Goal: Task Accomplishment & Management: Manage account settings

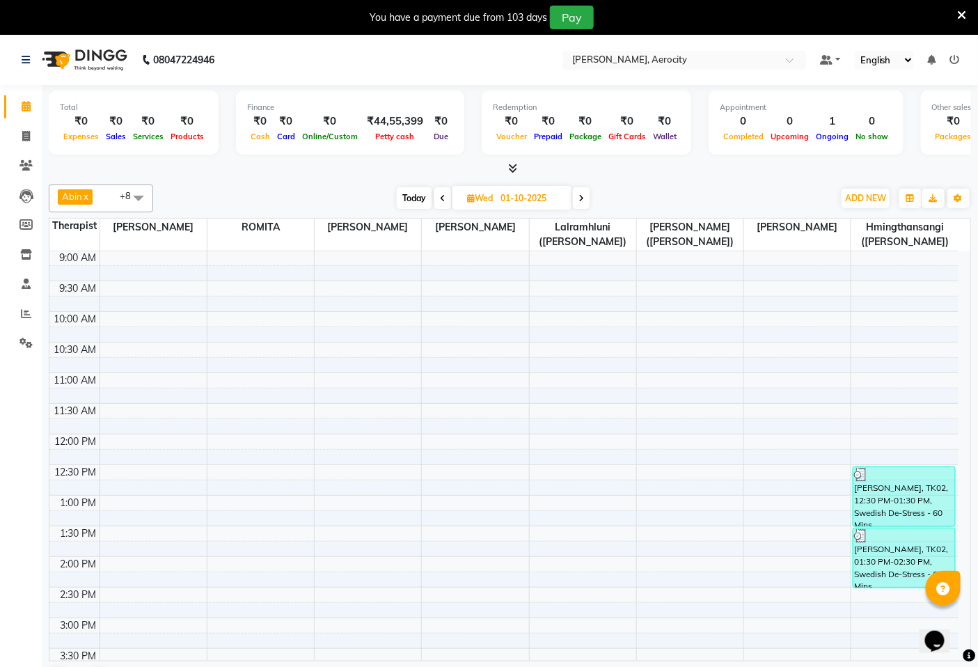
click at [406, 199] on span "Today" at bounding box center [414, 198] width 35 height 22
type input "02-10-2025"
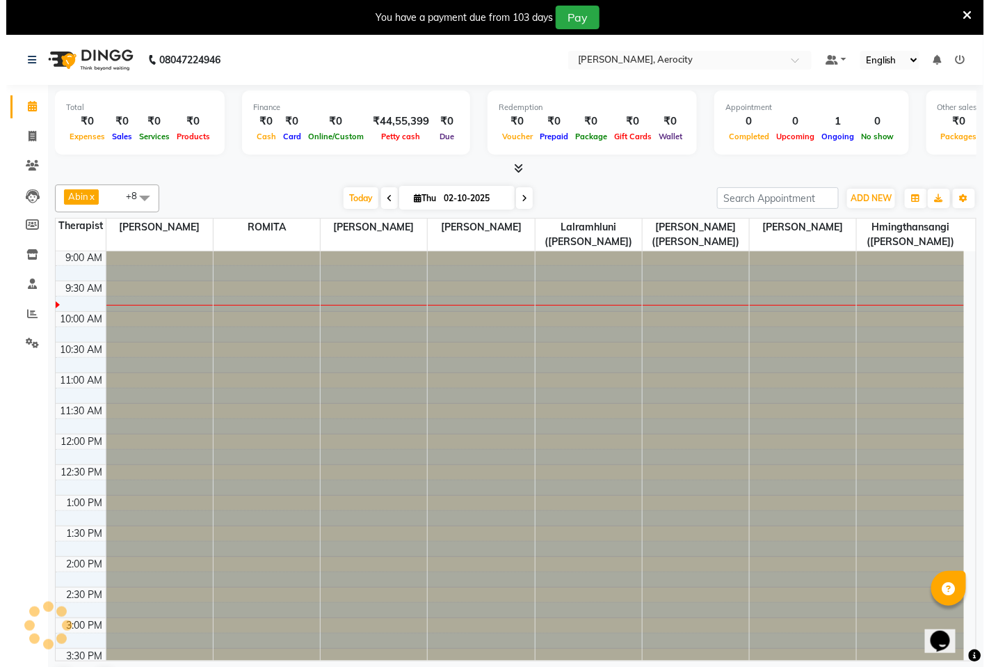
scroll to position [123, 0]
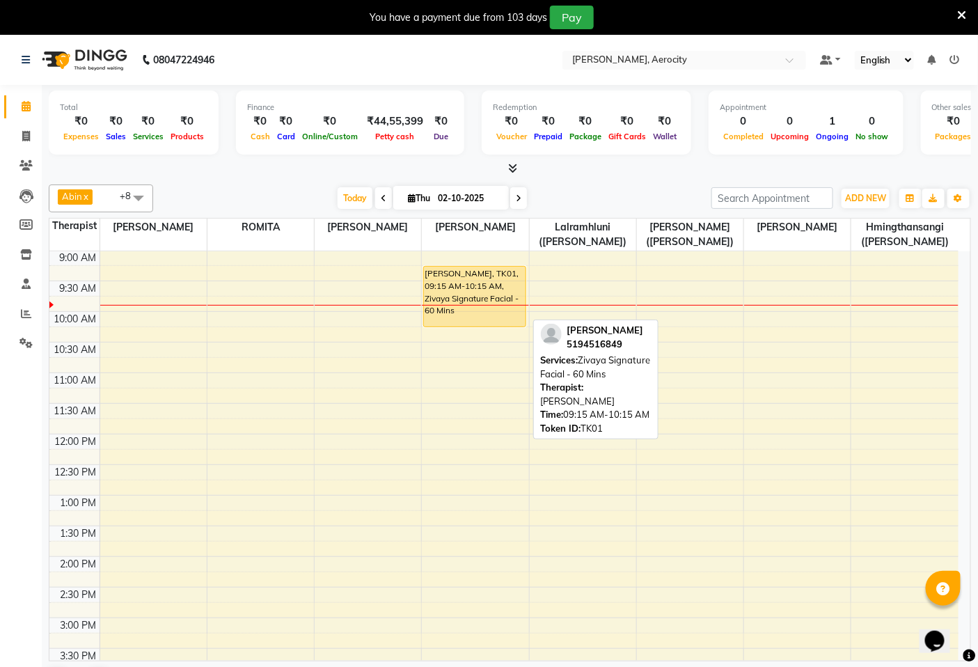
click at [468, 277] on div "[PERSON_NAME], TK01, 09:15 AM-10:15 AM, Zivaya Signature Facial - 60 Mins" at bounding box center [474, 296] width 101 height 60
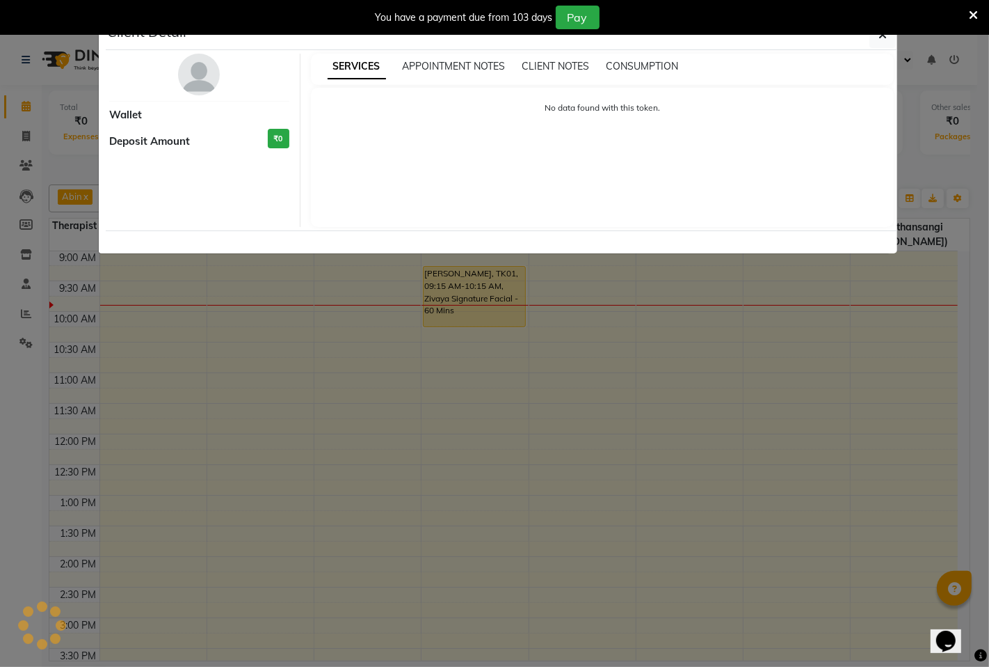
select select "1"
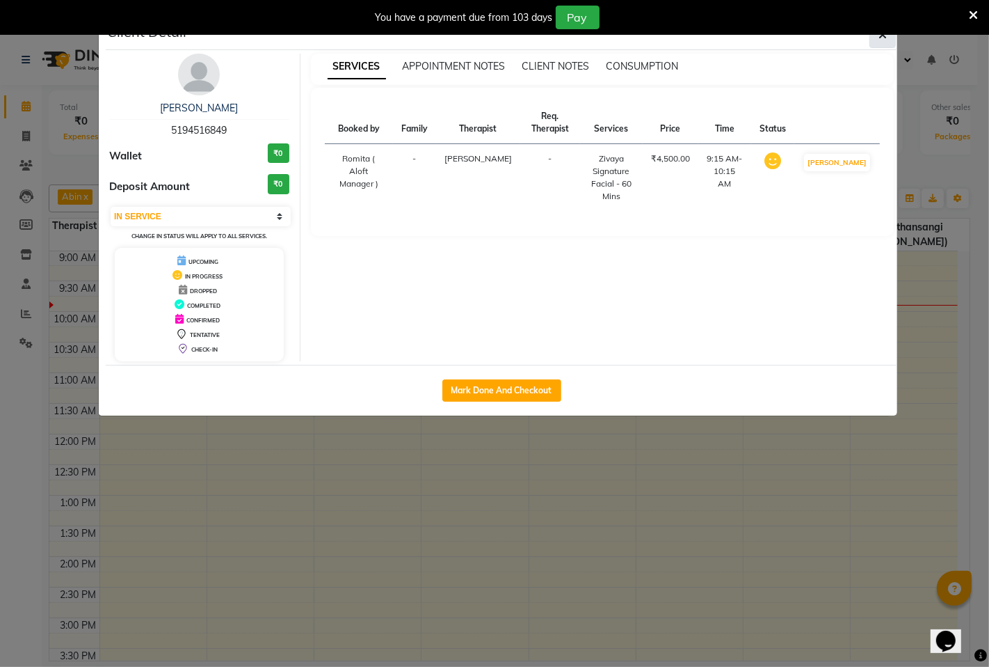
click at [879, 38] on icon "button" at bounding box center [883, 34] width 8 height 11
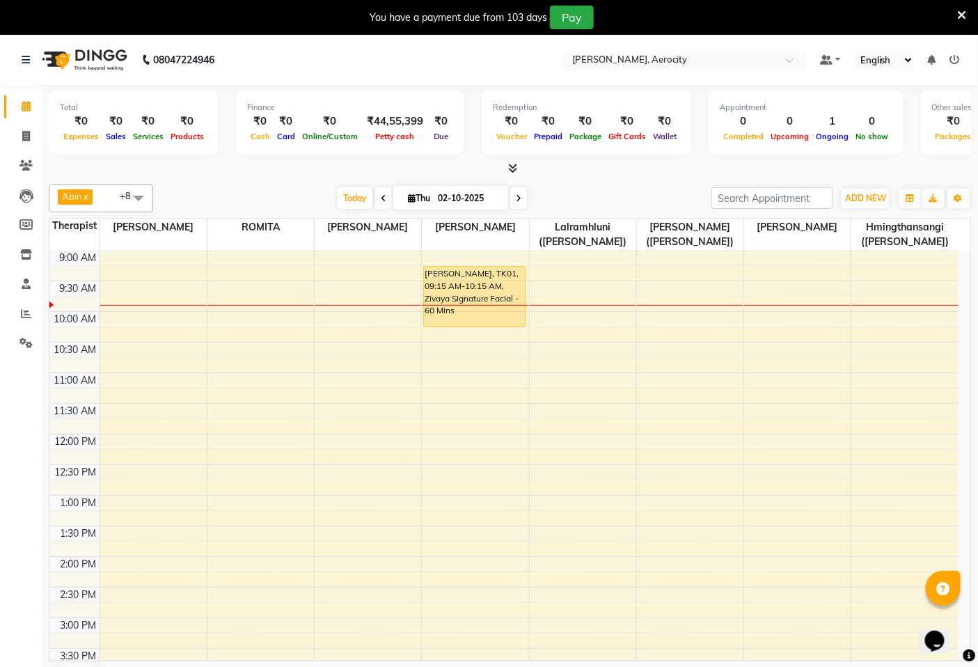
click at [971, 11] on div "You have a payment due from 103 days Pay" at bounding box center [489, 17] width 978 height 35
click at [958, 9] on icon at bounding box center [961, 15] width 9 height 13
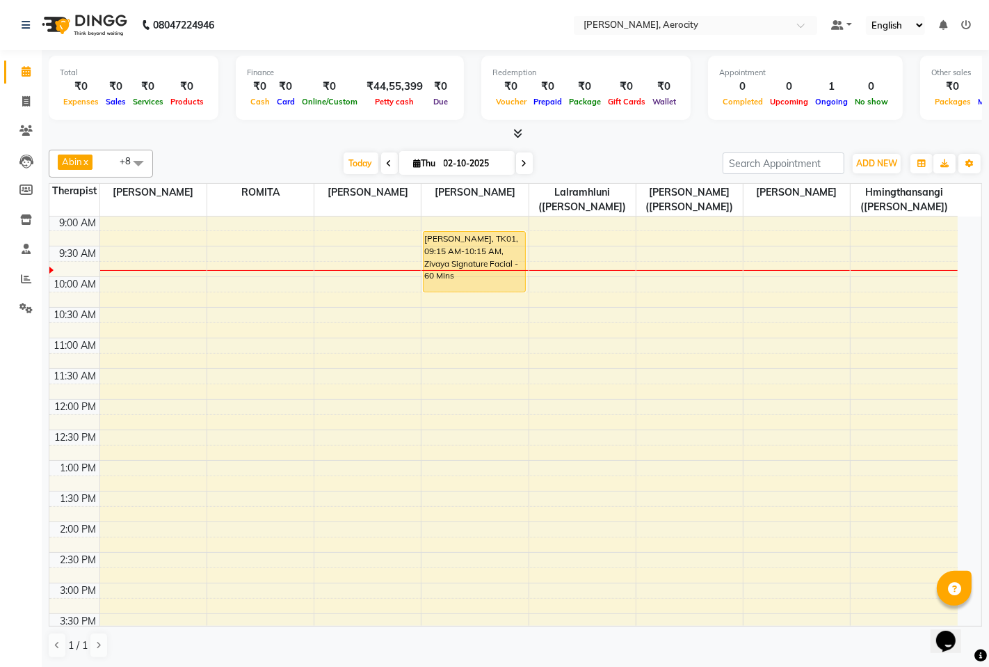
click at [967, 23] on icon at bounding box center [967, 25] width 10 height 10
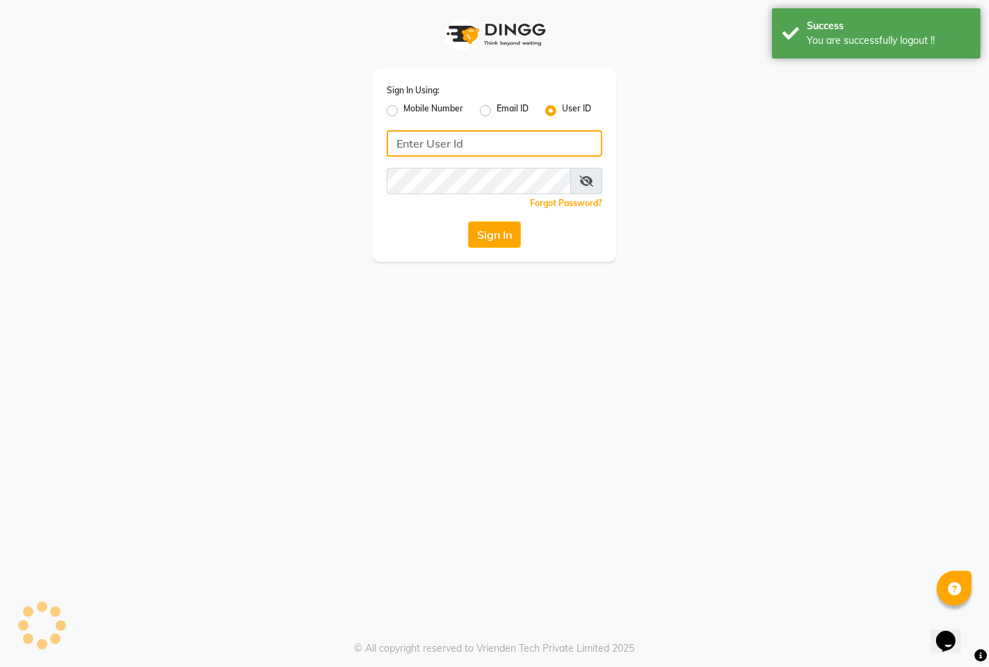
type input "9366908950"
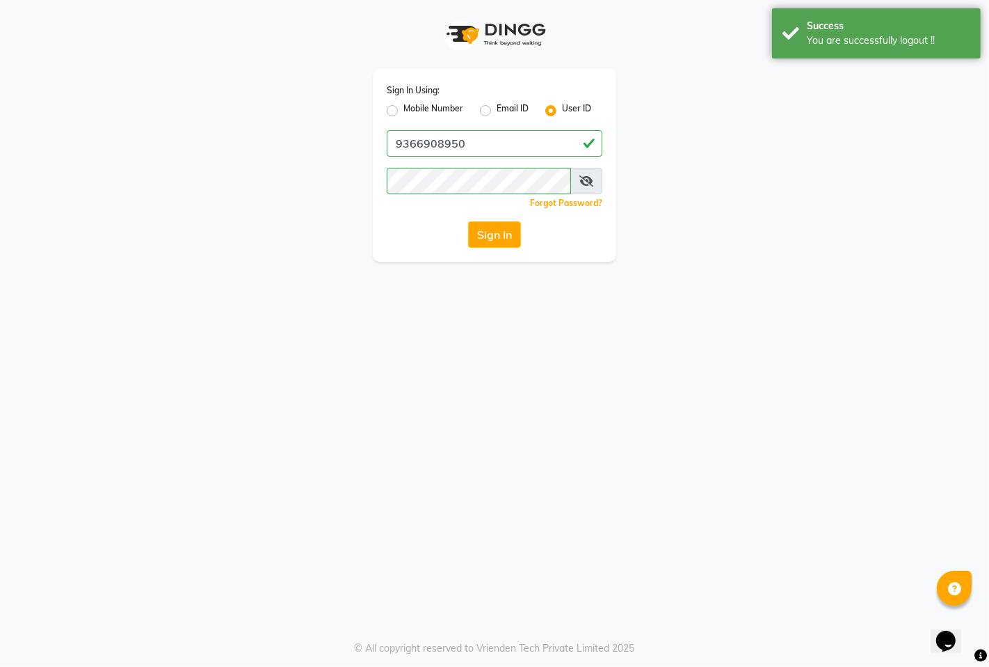
click at [455, 105] on label "Mobile Number" at bounding box center [434, 110] width 60 height 17
click at [413, 105] on input "Mobile Number" at bounding box center [408, 106] width 9 height 9
radio input "true"
radio input "false"
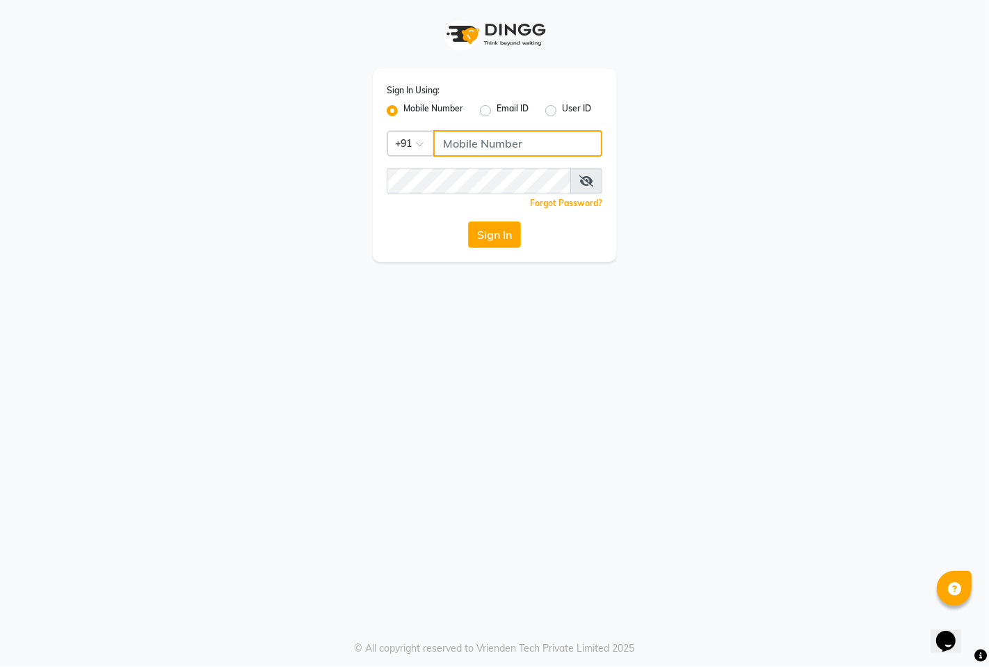
drag, startPoint x: 488, startPoint y: 141, endPoint x: 501, endPoint y: 157, distance: 20.3
click at [489, 141] on input "Username" at bounding box center [517, 143] width 169 height 26
type input "7389901811"
click at [490, 241] on button "Sign In" at bounding box center [494, 234] width 53 height 26
